Goal: Register for event/course: Register for event/course

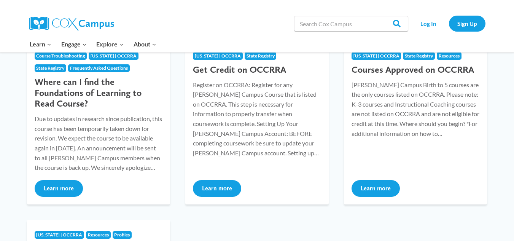
scroll to position [129, 0]
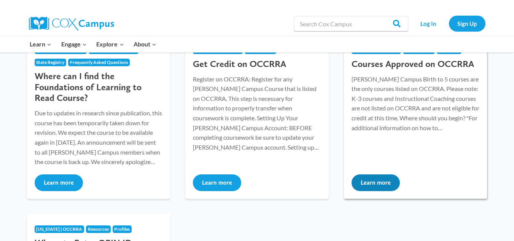
click at [375, 182] on button "Learn more" at bounding box center [375, 182] width 48 height 17
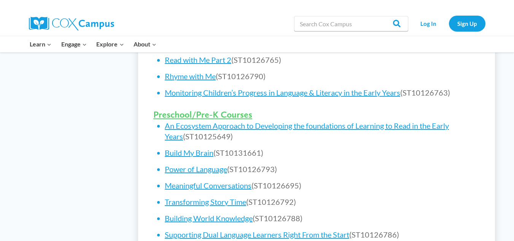
scroll to position [438, 0]
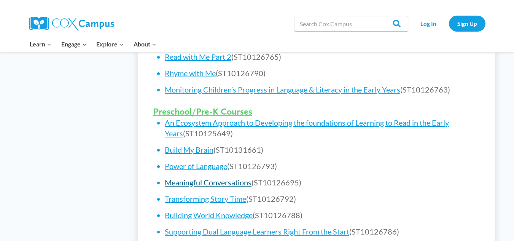
click at [196, 181] on link "Meaningful Conversations" at bounding box center [208, 182] width 87 height 9
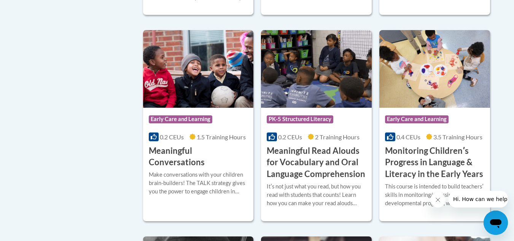
scroll to position [1171, 0]
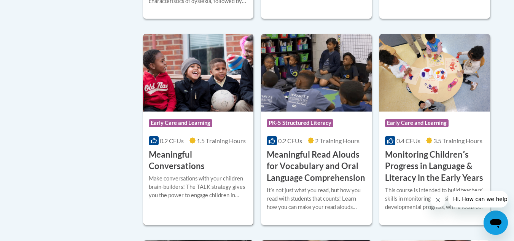
click at [184, 130] on div "Course Category: Early Care and Learning" at bounding box center [198, 123] width 99 height 17
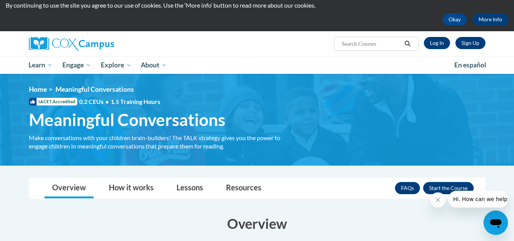
scroll to position [4, 0]
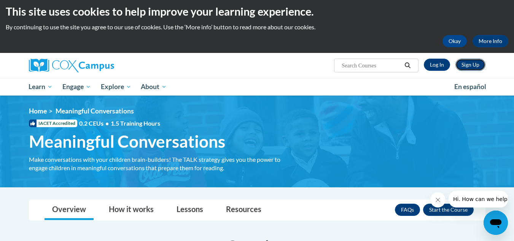
click at [472, 64] on link "Sign Up" at bounding box center [470, 65] width 30 height 12
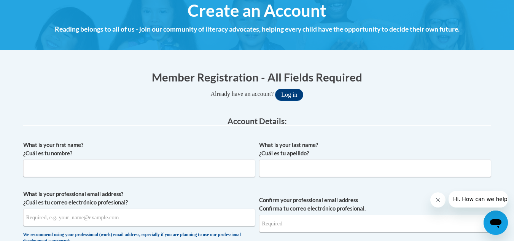
scroll to position [96, 0]
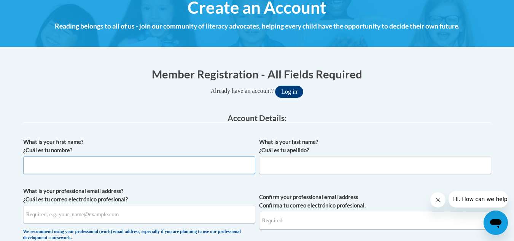
click at [106, 170] on input "What is your first name? ¿Cuál es tu nombre?" at bounding box center [139, 164] width 232 height 17
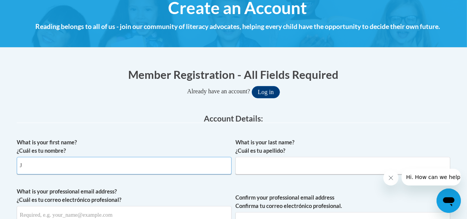
click at [107, 157] on input "J" at bounding box center [124, 165] width 215 height 17
type input "[PERSON_NAME]"
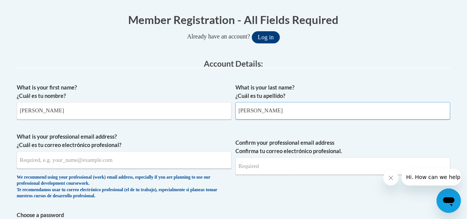
scroll to position [160, 0]
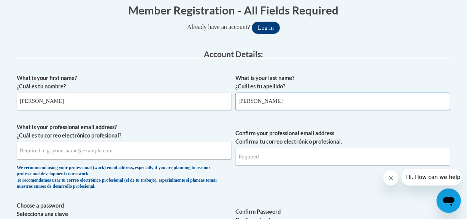
type input "[PERSON_NAME]"
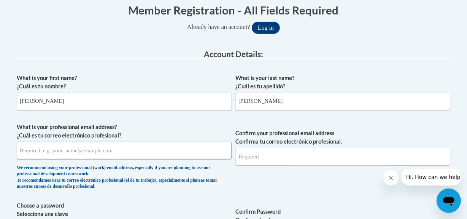
click at [68, 150] on input "What is your professional email address? ¿Cuál es tu correo electrónico profesi…" at bounding box center [124, 149] width 215 height 17
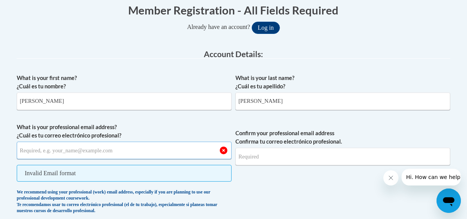
click at [93, 152] on input "What is your professional email address? ¿Cuál es tu correo electrónico profesi…" at bounding box center [124, 149] width 215 height 17
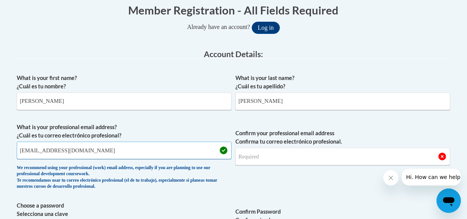
type input "[EMAIL_ADDRESS][DOMAIN_NAME]"
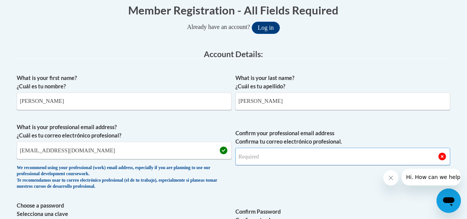
click at [253, 157] on input "Confirm your professional email address Confirma tu correo electrónico profesio…" at bounding box center [342, 156] width 215 height 17
type input "k"
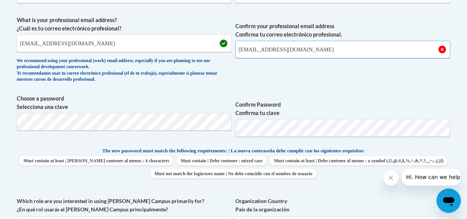
scroll to position [271, 0]
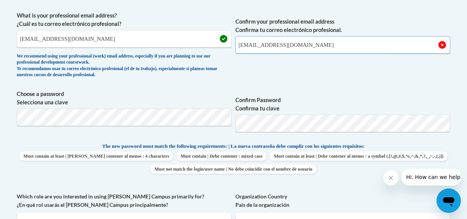
type input "[EMAIL_ADDRESS][DOMAIN_NAME]"
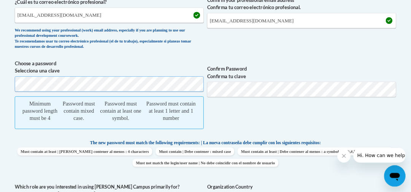
scroll to position [293, 0]
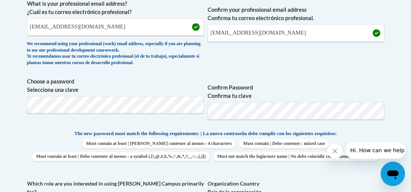
click at [0, 21] on body "This site uses cookies to help improve your learning experience. By continuing …" at bounding box center [205, 186] width 411 height 959
click at [208, 84] on span "Confirm Password Confirma tu clave" at bounding box center [296, 102] width 177 height 48
click at [214, 91] on label "Confirm Password Confirma tu clave" at bounding box center [296, 92] width 177 height 17
click at [214, 90] on label "Confirm Password Confirma tu clave" at bounding box center [296, 92] width 177 height 17
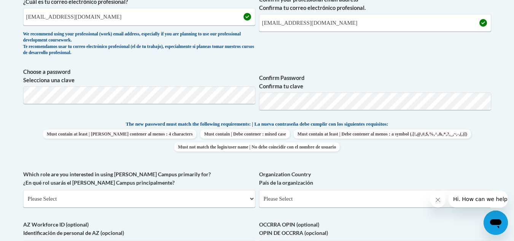
drag, startPoint x: 410, startPoint y: 2, endPoint x: 356, endPoint y: 74, distance: 90.5
click at [356, 74] on label "Confirm Password Confirma tu clave" at bounding box center [375, 82] width 232 height 17
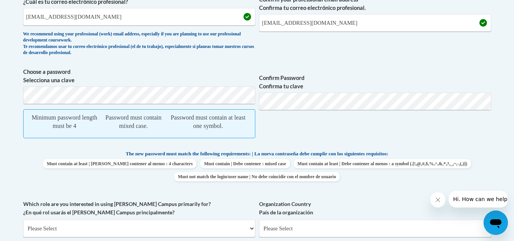
click at [76, 79] on label "Choose a password Selecciona una clave" at bounding box center [139, 76] width 232 height 17
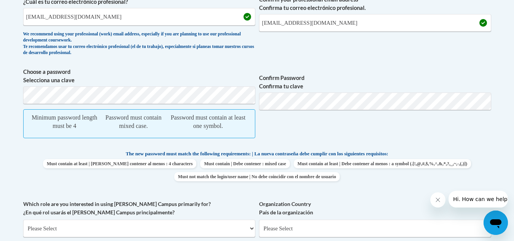
click at [76, 79] on label "Choose a password Selecciona una clave" at bounding box center [139, 76] width 232 height 17
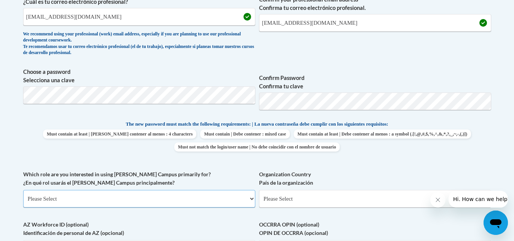
click at [252, 199] on select "Please Select College/University | Colegio/Universidad Community/Nonprofit Part…" at bounding box center [139, 198] width 232 height 17
select select "fbf2d438-af2f-41f8-98f1-81c410e29de3"
click at [23, 190] on select "Please Select College/University | Colegio/Universidad Community/Nonprofit Part…" at bounding box center [139, 198] width 232 height 17
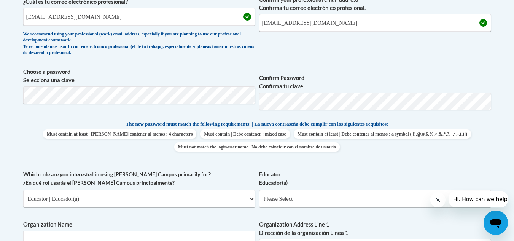
click at [255, 15] on span "What is your professional email address? ¿Cuál es tu correo electrónico profesi…" at bounding box center [257, 24] width 468 height 70
click at [362, 200] on select "Please Select Early Learning/Daycare Teacher/Family Home Care Provider | Maestr…" at bounding box center [375, 198] width 232 height 17
select select "67563ca1-16dc-4830-a7b3-94a34bed3689"
click at [259, 190] on select "Please Select Early Learning/Daycare Teacher/Family Home Care Provider | Maestr…" at bounding box center [375, 198] width 232 height 17
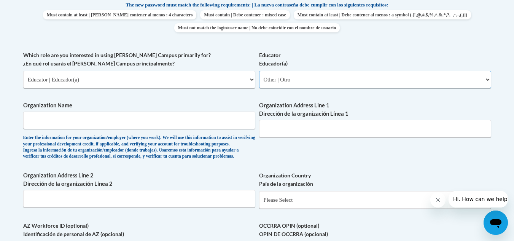
scroll to position [417, 0]
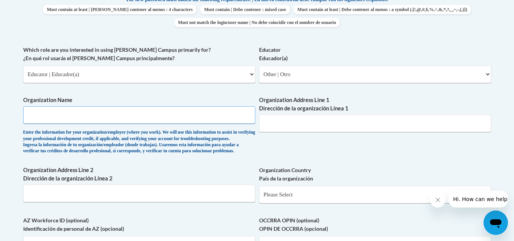
click at [46, 113] on input "Organization Name" at bounding box center [139, 114] width 232 height 17
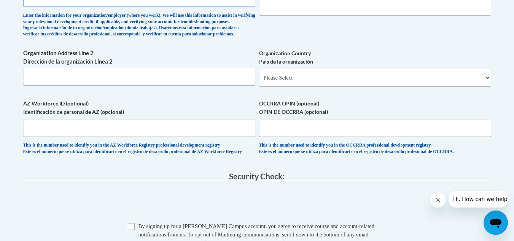
scroll to position [555, 0]
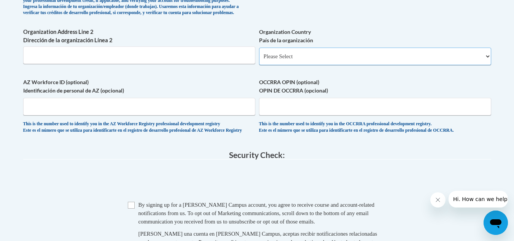
click at [485, 65] on select "Please Select [GEOGRAPHIC_DATA] | [GEOGRAPHIC_DATA] Outside of [GEOGRAPHIC_DATA…" at bounding box center [375, 56] width 232 height 17
select select "ad49bcad-a171-4b2e-b99c-48b446064914"
click at [259, 60] on select "Please Select [GEOGRAPHIC_DATA] | [GEOGRAPHIC_DATA] Outside of [GEOGRAPHIC_DATA…" at bounding box center [375, 56] width 232 height 17
select select
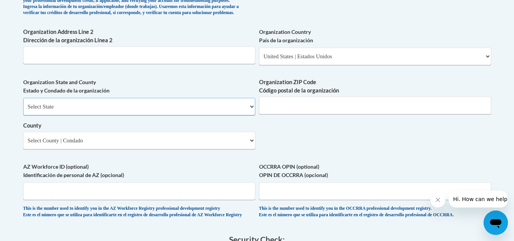
click at [252, 115] on select "Select State [US_STATE] [US_STATE] [US_STATE] [US_STATE] [US_STATE] [US_STATE] …" at bounding box center [139, 106] width 232 height 17
select select "[US_STATE]"
click at [23, 110] on select "Select State [US_STATE] [US_STATE] [US_STATE] [US_STATE] [US_STATE] [US_STATE] …" at bounding box center [139, 106] width 232 height 17
click at [289, 200] on input "OCCRRA OPIN (optional) OPIN DE OCCRRA (opcional)" at bounding box center [375, 190] width 232 height 17
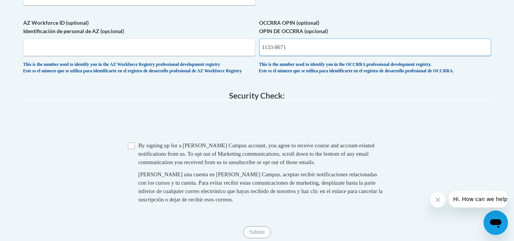
scroll to position [707, 0]
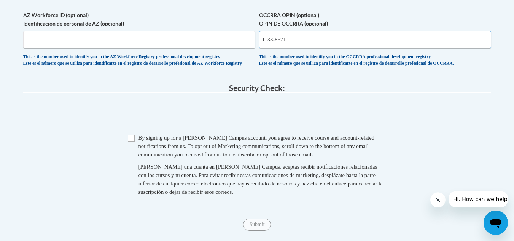
type input "1133-8671"
click at [133, 141] on input "Checkbox" at bounding box center [131, 138] width 7 height 7
checkbox input "true"
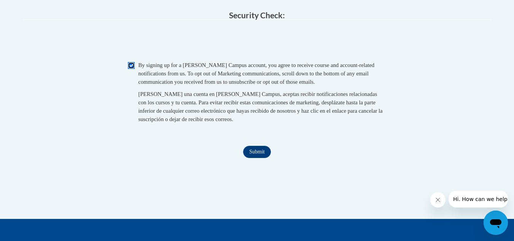
scroll to position [805, 0]
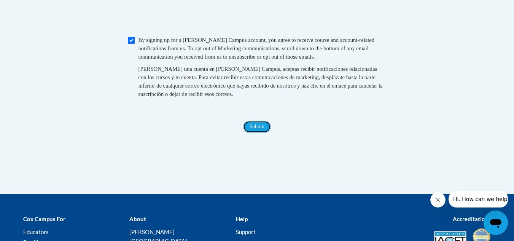
click at [254, 133] on input "Submit" at bounding box center [256, 127] width 27 height 12
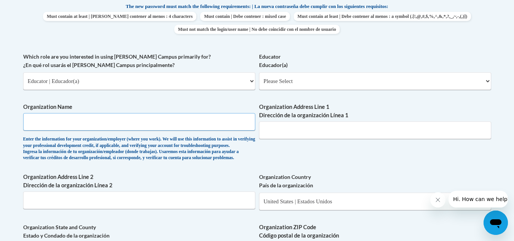
scroll to position [409, 0]
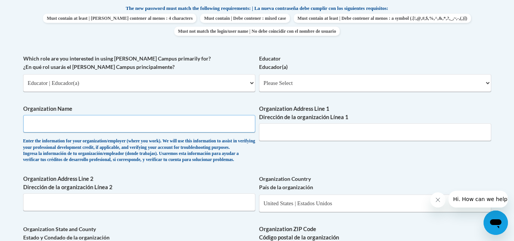
drag, startPoint x: 42, startPoint y: 125, endPoint x: 116, endPoint y: 135, distance: 74.9
click at [42, 125] on input "Organization Name" at bounding box center [139, 123] width 232 height 17
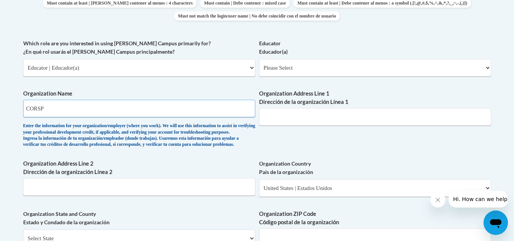
scroll to position [407, 0]
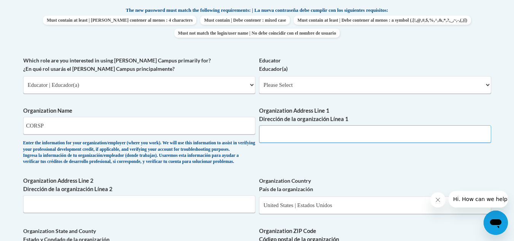
click at [269, 135] on input "Organization Address Line 1 Dirección de la organización Línea 1" at bounding box center [375, 133] width 232 height 17
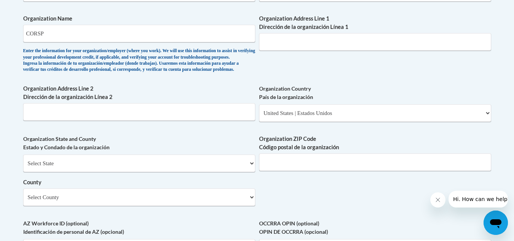
scroll to position [453, 0]
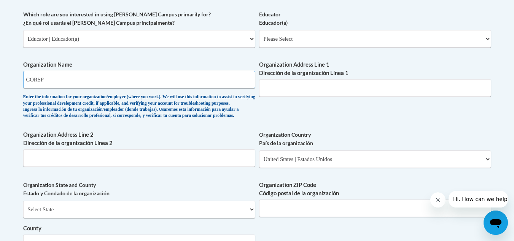
click at [44, 76] on input "CORSP" at bounding box center [139, 79] width 232 height 17
type input "CORS"
click at [270, 91] on input "Organization Address Line 1 Dirección de la organización Línea 1" at bounding box center [375, 87] width 232 height 17
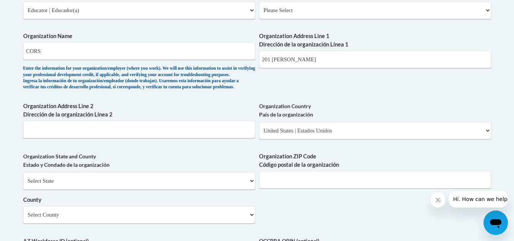
scroll to position [473, 0]
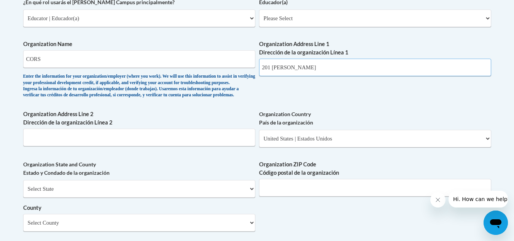
click at [308, 70] on input "201 [PERSON_NAME]" at bounding box center [375, 67] width 232 height 17
type input "201 [PERSON_NAME] Parkway Piqua"
click at [283, 196] on input "Organization ZIP Code Código postal de la organización" at bounding box center [375, 187] width 232 height 17
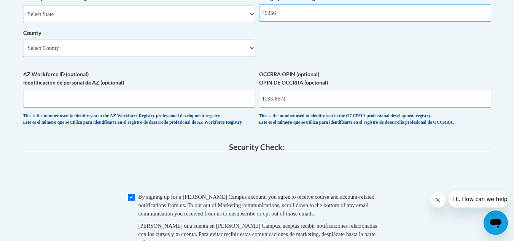
scroll to position [655, 0]
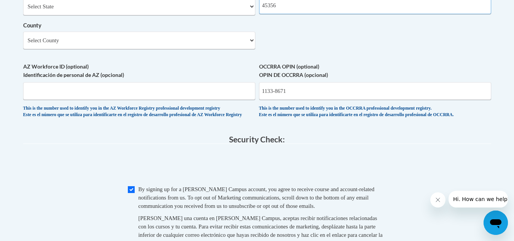
type input "45356"
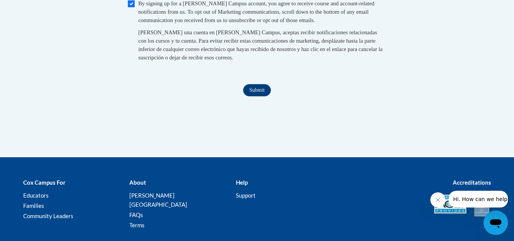
scroll to position [872, 0]
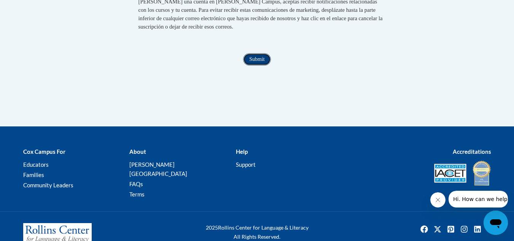
click at [260, 65] on input "Submit" at bounding box center [256, 59] width 27 height 12
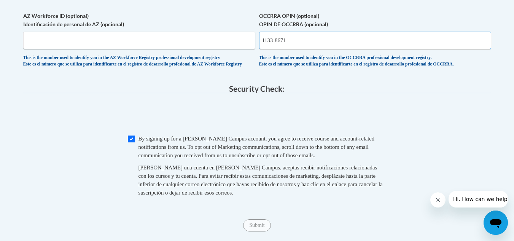
scroll to position [702, 0]
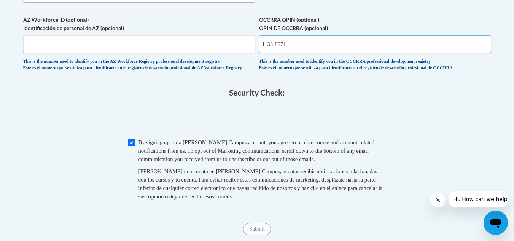
click at [297, 53] on input "1133-8671" at bounding box center [375, 43] width 232 height 17
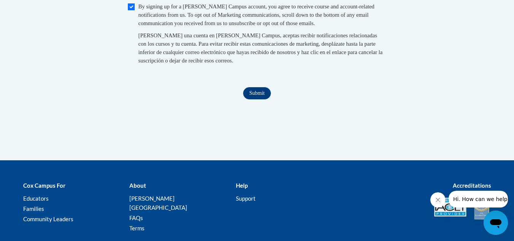
scroll to position [886, 0]
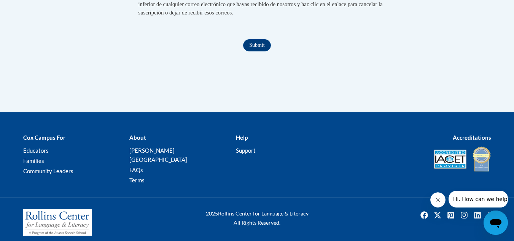
click at [249, 51] on input "Submit" at bounding box center [256, 45] width 27 height 12
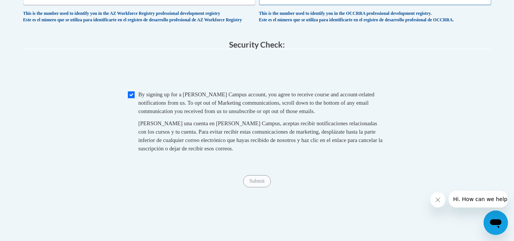
type input "1133 - 8671"
click at [263, 187] on input "Submit" at bounding box center [256, 181] width 27 height 12
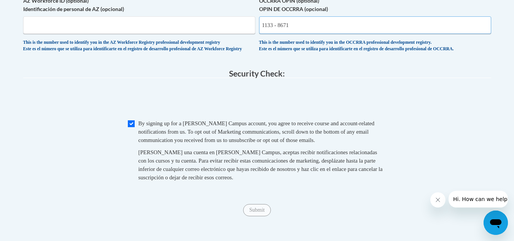
scroll to position [717, 0]
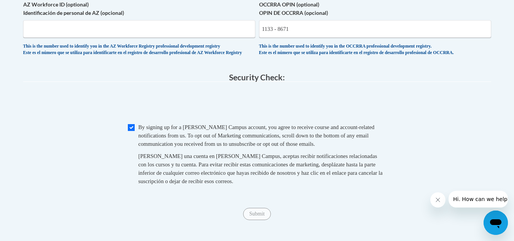
click at [493, 224] on icon "Open messaging window" at bounding box center [495, 223] width 11 height 9
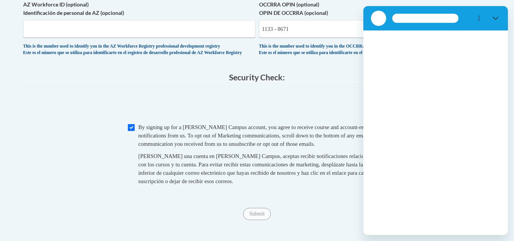
scroll to position [0, 0]
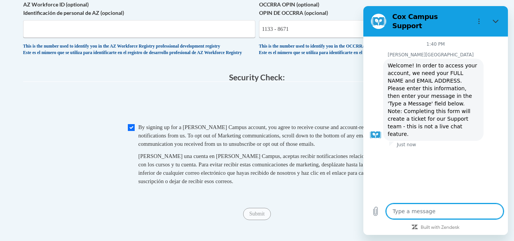
type textarea "x"
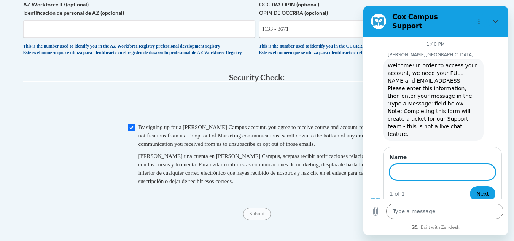
click at [447, 164] on input "Name" at bounding box center [442, 172] width 106 height 16
type input "j"
click at [453, 164] on input "[PERSON_NAME]" at bounding box center [442, 172] width 106 height 16
type input "[PERSON_NAME] [PERSON_NAME][EMAIL_ADDRESS][DOMAIN_NAME]"
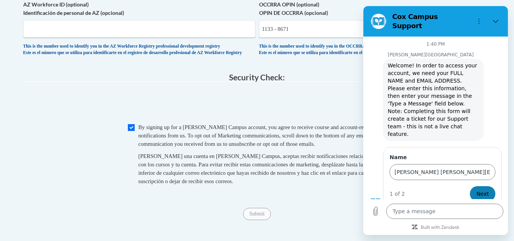
click at [485, 189] on span "Next" at bounding box center [482, 193] width 13 height 9
type textarea "x"
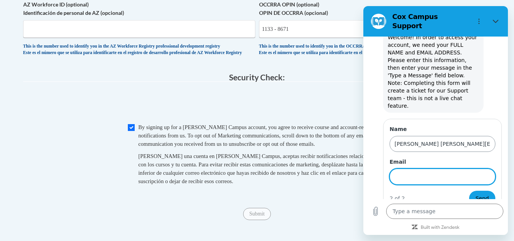
click at [463, 136] on input "[PERSON_NAME] [PERSON_NAME][EMAIL_ADDRESS][DOMAIN_NAME]" at bounding box center [442, 144] width 106 height 16
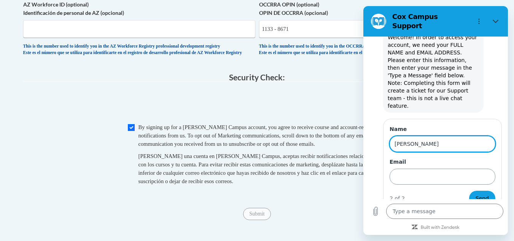
type input "[PERSON_NAME]"
click at [455, 168] on input "Email" at bounding box center [442, 176] width 106 height 16
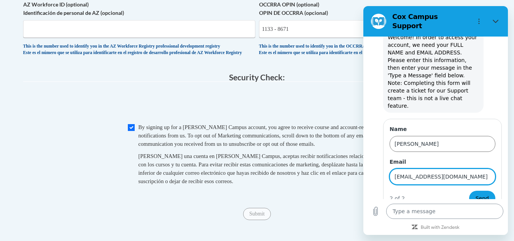
type input "[EMAIL_ADDRESS][DOMAIN_NAME]"
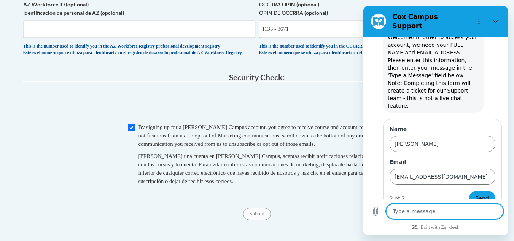
click at [416, 213] on textarea at bounding box center [444, 210] width 117 height 15
type textarea "I"
type textarea "x"
type textarea "I"
type textarea "x"
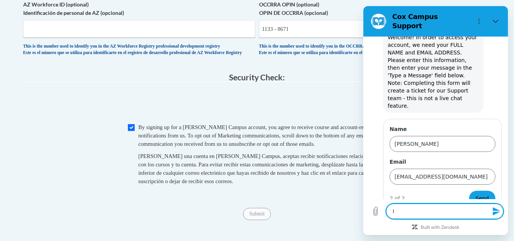
type textarea "I p"
type textarea "x"
type textarea "I pu"
type textarea "x"
type textarea "I put"
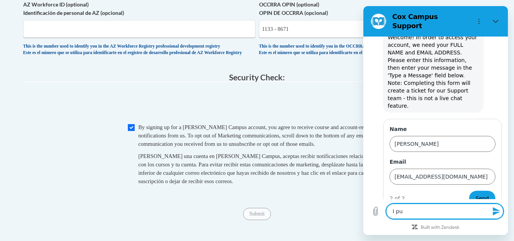
type textarea "x"
type textarea "I put"
type textarea "x"
type textarea "I put i"
type textarea "x"
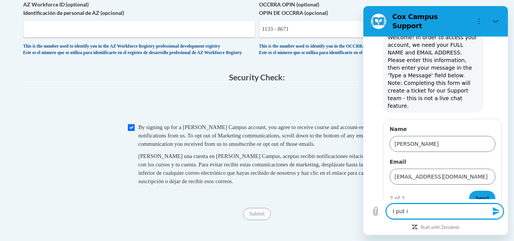
type textarea "I put in"
type textarea "x"
type textarea "I put in"
type textarea "x"
type textarea "I put in m"
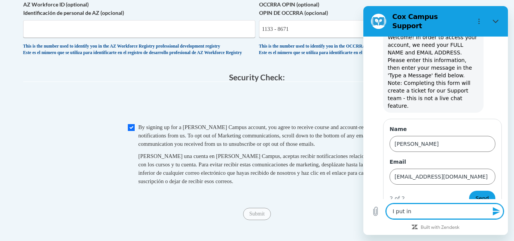
type textarea "x"
type textarea "I put in my"
type textarea "x"
type textarea "I put in my"
type textarea "x"
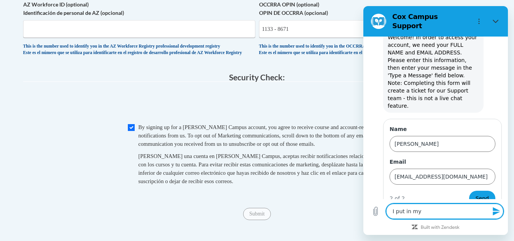
type textarea "I put in my o"
type textarea "x"
type textarea "I put in my oc"
type textarea "x"
type textarea "I put in my occ"
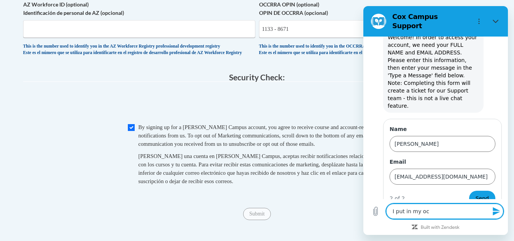
type textarea "x"
type textarea "I put in my occr"
type textarea "x"
type textarea "I put in my occrr"
type textarea "x"
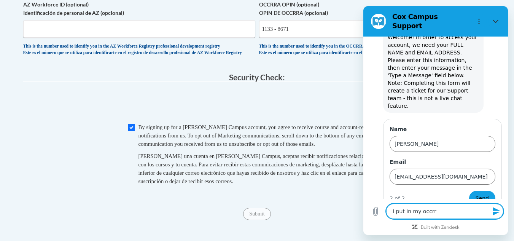
type textarea "I put in my occrra"
type textarea "x"
type textarea "I put in my occrra"
type textarea "x"
type textarea "I put in my occrra n"
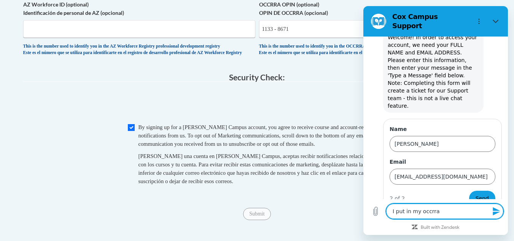
type textarea "x"
type textarea "I put in my occrra nu"
type textarea "x"
type textarea "I put in my occrra num"
type textarea "x"
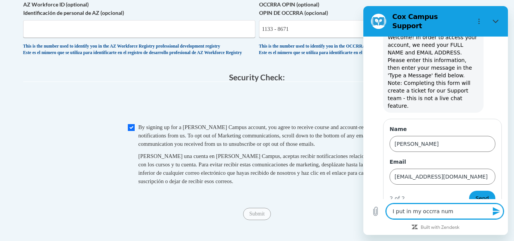
type textarea "I put in my occrra numb"
type textarea "x"
type textarea "I put in my occrra numbe"
type textarea "x"
type textarea "I put in my occrra number"
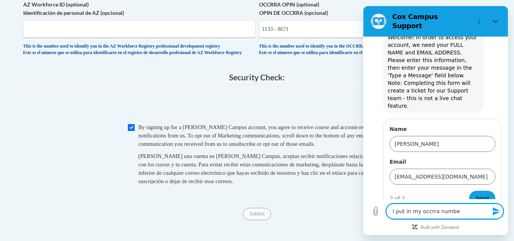
type textarea "x"
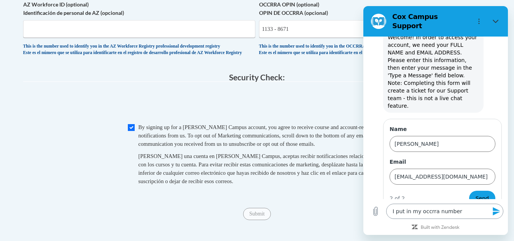
click at [458, 211] on textarea "I put in my occrra number" at bounding box center [444, 210] width 117 height 15
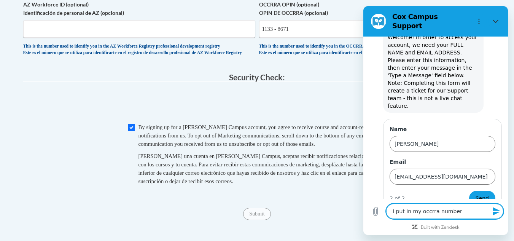
type textarea "I put in my occrra number"
type textarea "x"
type textarea "I put in my occrra number a"
type textarea "x"
type textarea "I put in my occrra number an"
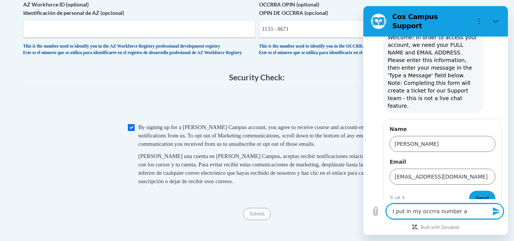
type textarea "x"
type textarea "I put in my occrra number and"
type textarea "x"
type textarea "I put in my occrra number and"
type textarea "x"
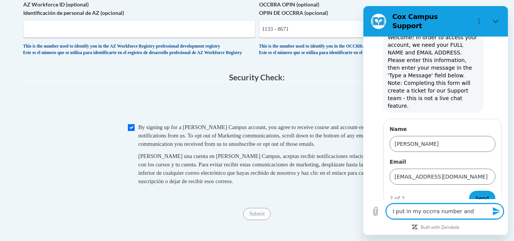
type textarea "I put in my occrra number and i"
type textarea "x"
type textarea "I put in my occrra number and it"
type textarea "x"
type textarea "I put in my occrra number and it"
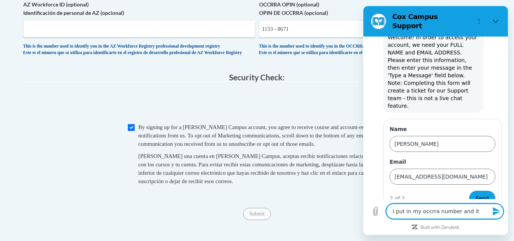
type textarea "x"
type textarea "I put in my occrra number and it i"
type textarea "x"
type textarea "I put in my occrra number and it is"
type textarea "x"
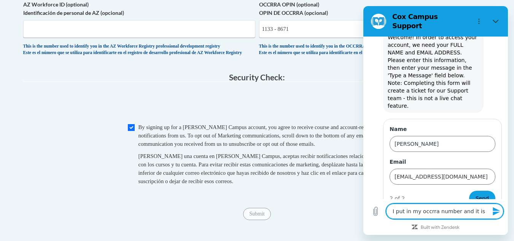
type textarea "I put in my occrra number and it is"
type textarea "x"
type textarea "I put in my occrra number and it is t"
type textarea "x"
type textarea "I put in my occrra number and it is te"
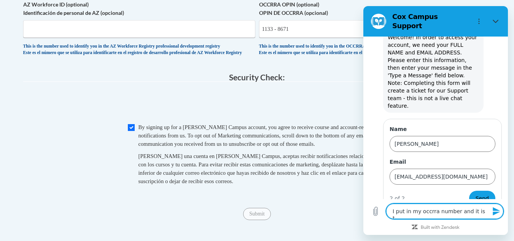
type textarea "x"
type textarea "I put in my occrra number and it is tel"
type textarea "x"
type textarea "I put in my occrra number and it is tell"
type textarea "x"
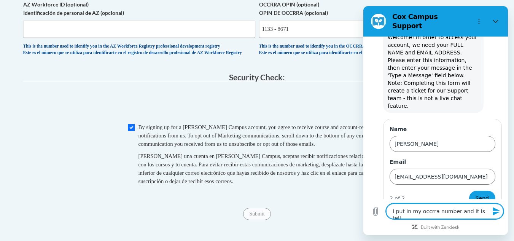
type textarea "I put in my occrra number and it is telli"
type textarea "x"
type textarea "I put in my occrra number and it is tellin"
type textarea "x"
type textarea "I put in my occrra number and it is telling"
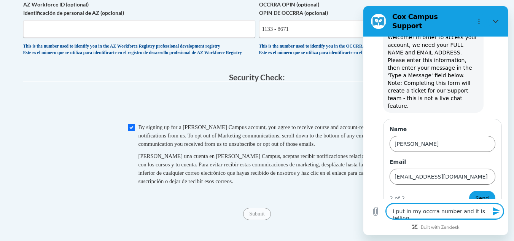
type textarea "x"
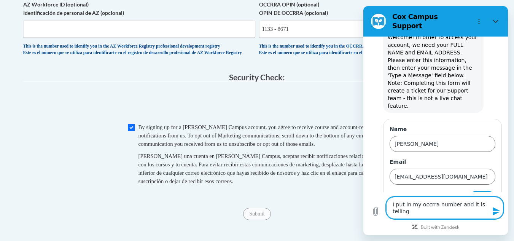
type textarea "I put in my occrra number and it is telling"
type textarea "x"
type textarea "I put in my occrra number and it is telling m"
type textarea "x"
type textarea "I put in my occrra number and it is telling me"
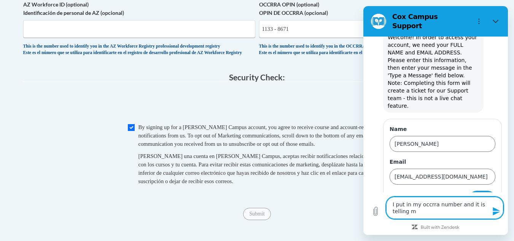
type textarea "x"
type textarea "I put in my occrra number and it is telling me"
type textarea "x"
type textarea "I put in my occrra number and it is telling me t"
type textarea "x"
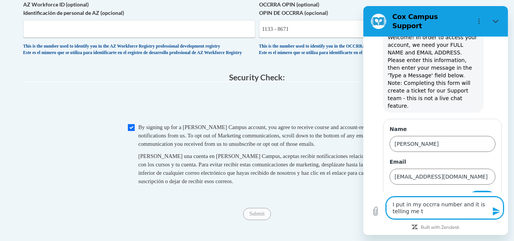
type textarea "I put in my occrra number and it is telling me to"
type textarea "x"
type textarea "I put in my occrra number and it is telling me to"
type textarea "x"
type textarea "I put in my occrra number and it is telling me to p"
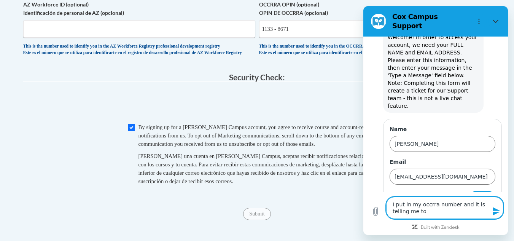
type textarea "x"
type textarea "I put in my occrra number and it is telling me to pu"
type textarea "x"
type textarea "I put in my occrra number and it is telling me to put"
type textarea "x"
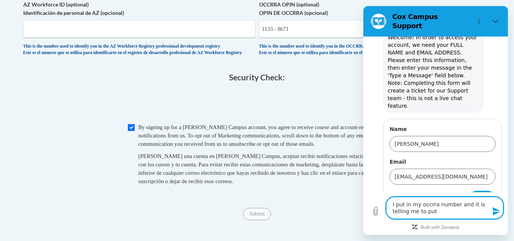
type textarea "I put in my occrra number and it is telling me to put"
type textarea "x"
type textarea "I put in my occrra number and it is telling me to put i"
type textarea "x"
type textarea "I put in my occrra number and it is telling me to put in"
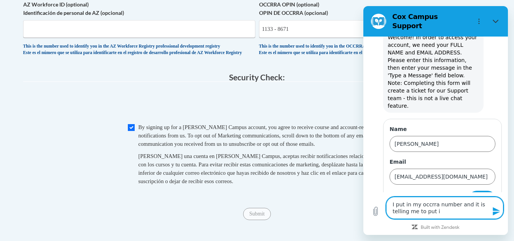
type textarea "x"
type textarea "I put in my occrra number and it is telling me to put in"
type textarea "x"
type textarea "I put in my occrra number and it is telling me to put in t"
type textarea "x"
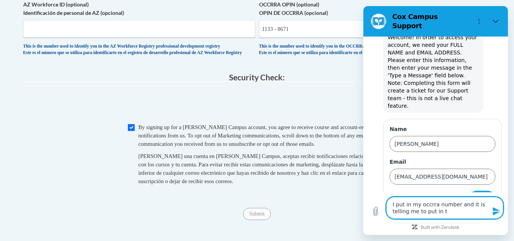
type textarea "I put in my occrra number and it is telling me to put in th"
type textarea "x"
type textarea "I put in my occrra number and it is telling me to put in the"
type textarea "x"
type textarea "I put in my occrra number and it is telling me to put in the"
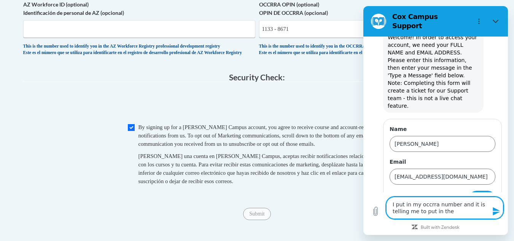
type textarea "x"
type textarea "I put in my occrra number and it is telling me to put in the f"
type textarea "x"
type textarea "I put in my occrra number and it is telling me to put in the fo"
type textarea "x"
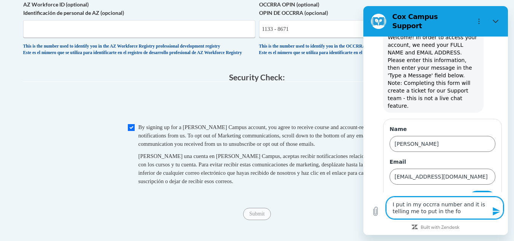
type textarea "I put in my occrra number and it is telling me to put in the for"
type textarea "x"
type textarea "I put in my occrra number and it is telling me to put in the form"
type textarea "x"
type textarea "I put in my occrra number and it is telling me to put in the forma"
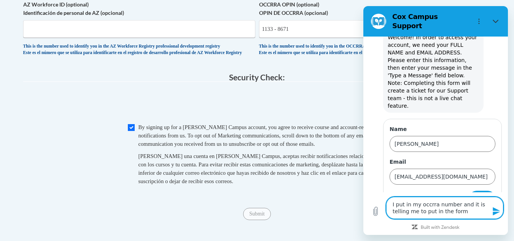
type textarea "x"
type textarea "I put in my occrra number and it is telling me to put in the format"
type textarea "x"
type textarea "I put in my occrra number and it is telling me to put in the format"
type textarea "x"
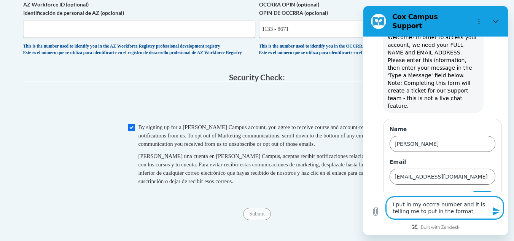
type textarea "I put in my occrra number and it is telling me to put in the format H"
type textarea "x"
type textarea "I put in my occrra number and it is telling me to put in the format"
type textarea "x"
type textarea "I put in my occrra number and it is telling me to put in the format"
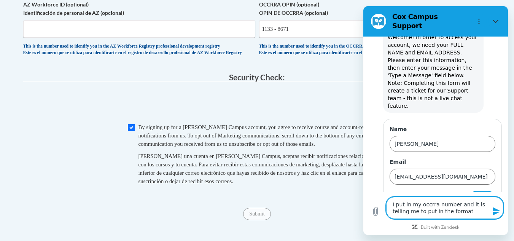
type textarea "x"
type textarea "I put in my occrra number and it is telling me to put in the format h"
type textarea "x"
type textarea "I put in my occrra number and it is telling me to put in the format ho"
type textarea "x"
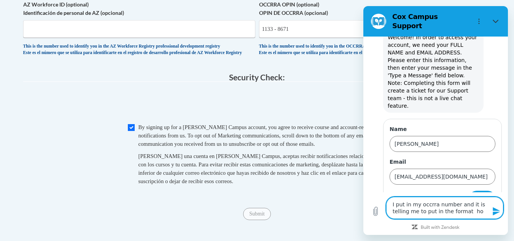
type textarea "I put in my occrra number and it is telling me to put in the format how"
type textarea "x"
type textarea "I put in my occrra number and it is telling me to put in the format how"
type textarea "x"
type textarea "I put in my occrra number and it is telling me to put in the format how d"
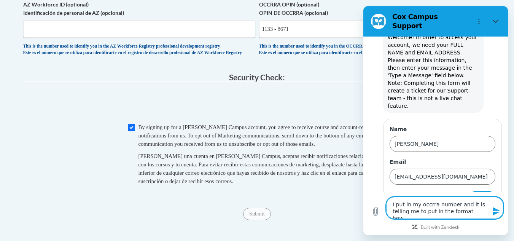
type textarea "x"
type textarea "I put in my occrra number and it is telling me to put in the format how do"
type textarea "x"
type textarea "I put in my occrra number and it is telling me to put in the format how do"
type textarea "x"
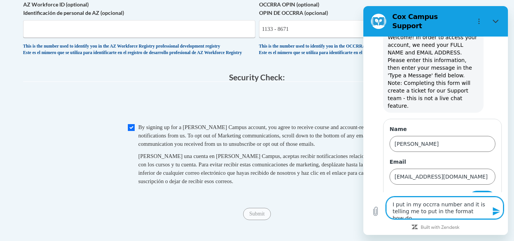
type textarea "I put in my occrra number and it is telling me to put in the format how do I"
type textarea "x"
type textarea "I put in my occrra number and it is telling me to put in the format how do I"
type textarea "x"
type textarea "I put in my occrra number and it is telling me to put in the format how do I r"
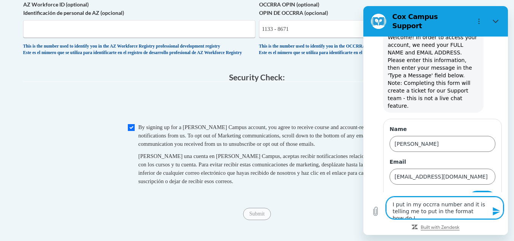
type textarea "x"
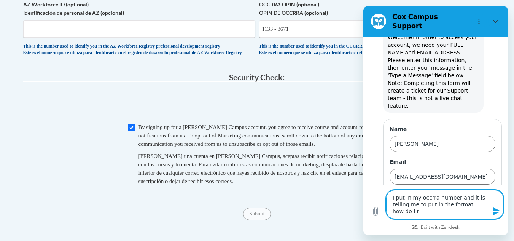
type textarea "I put in my occrra number and it is telling me to put in the format how do I re"
type textarea "x"
type textarea "I put in my occrra number and it is telling me to put in the format how do I reg"
type textarea "x"
type textarea "I put in my occrra number and it is telling me to put in the format how do I re…"
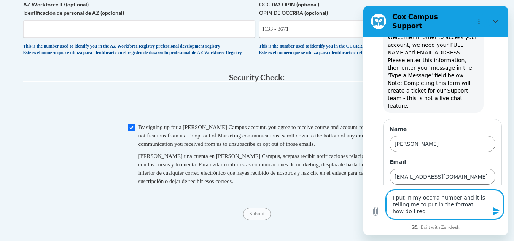
type textarea "x"
type textarea "I put in my occrra number and it is telling me to put in the format how do I re…"
type textarea "x"
type textarea "I put in my occrra number and it is telling me to put in the format how do I re…"
type textarea "x"
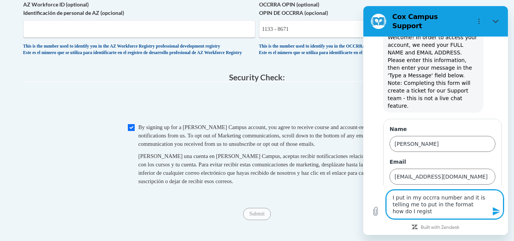
type textarea "I put in my occrra number and it is telling me to put in the format how do I re…"
type textarea "x"
type textarea "I put in my occrra number and it is telling me to put in the format how do I re…"
type textarea "x"
type textarea "I put in my occrra number and it is telling me to put in the format how do I re…"
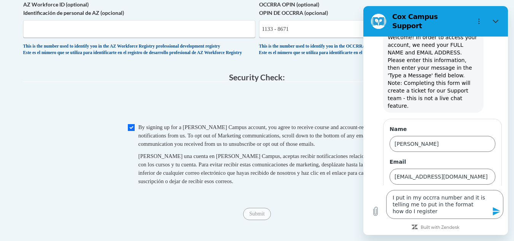
click at [497, 211] on icon "Send message" at bounding box center [496, 210] width 9 height 9
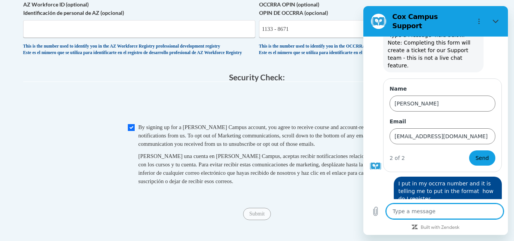
scroll to position [70, 0]
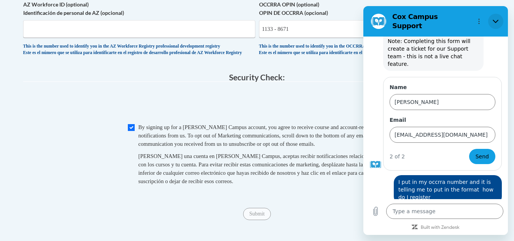
click at [493, 20] on icon "Close" at bounding box center [495, 21] width 6 height 3
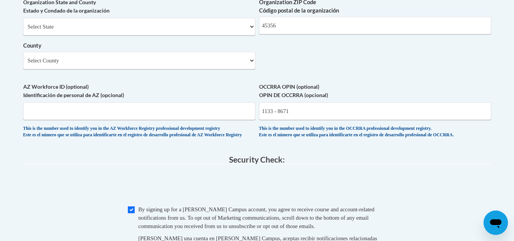
scroll to position [628, 0]
